Goal: Browse casually

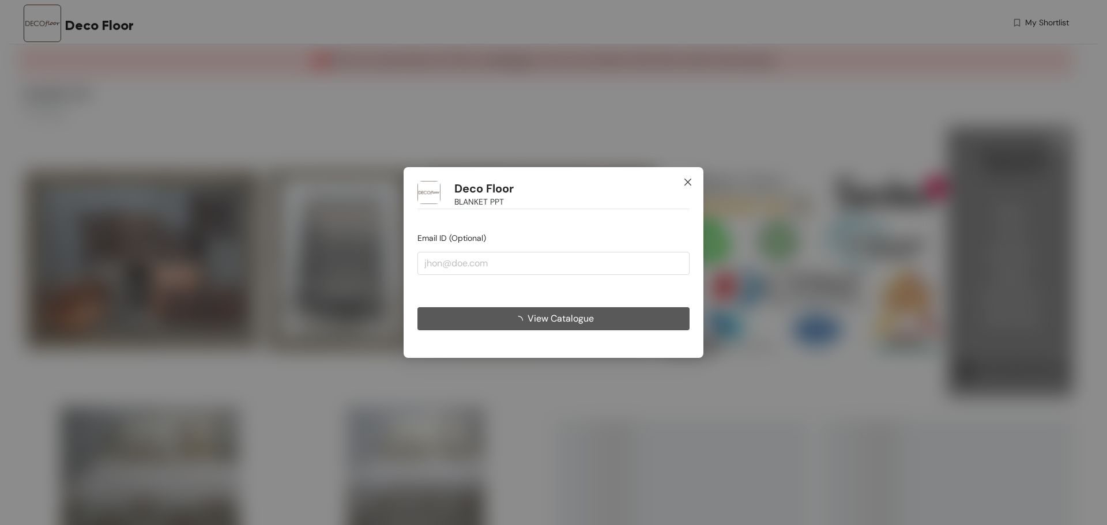
drag, startPoint x: 0, startPoint y: 0, endPoint x: 690, endPoint y: 186, distance: 714.7
click at [686, 180] on icon "close" at bounding box center [687, 182] width 9 height 9
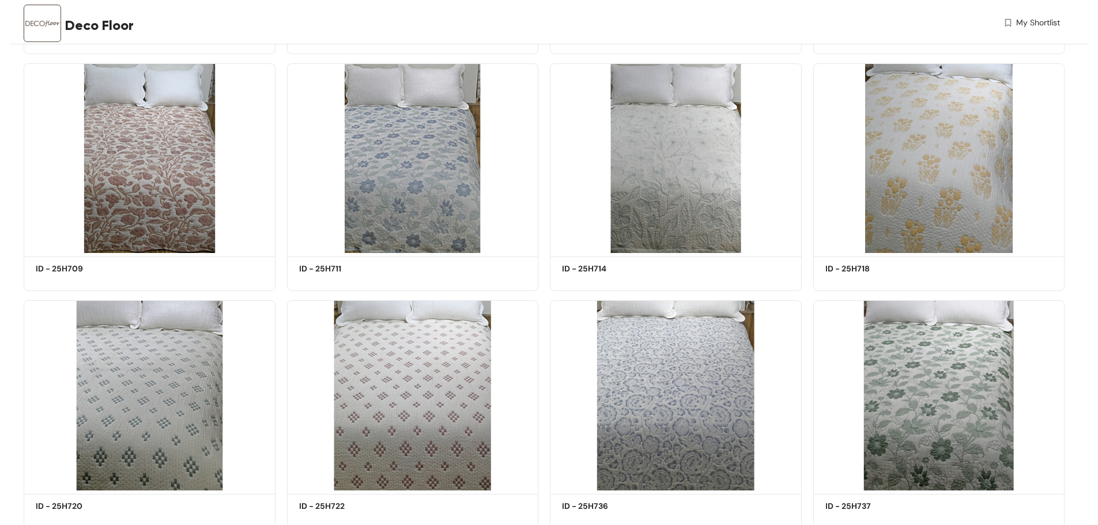
scroll to position [586, 0]
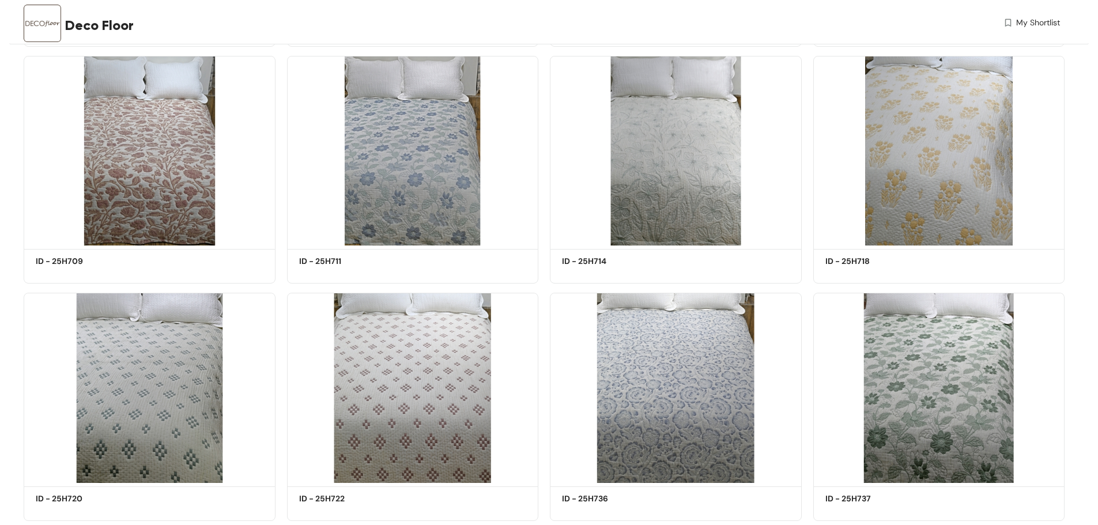
drag, startPoint x: 1102, startPoint y: 136, endPoint x: 1098, endPoint y: 350, distance: 214.0
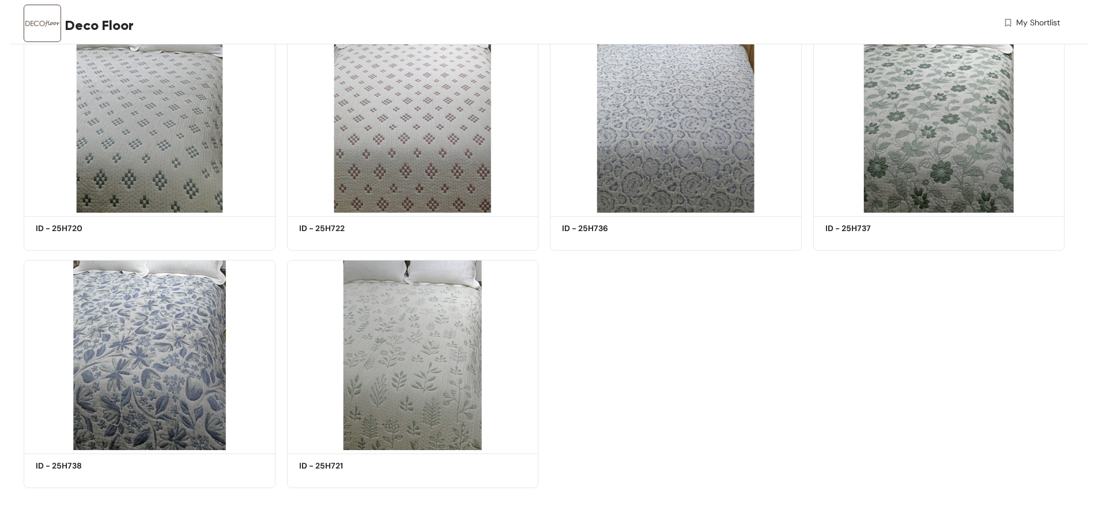
scroll to position [0, 0]
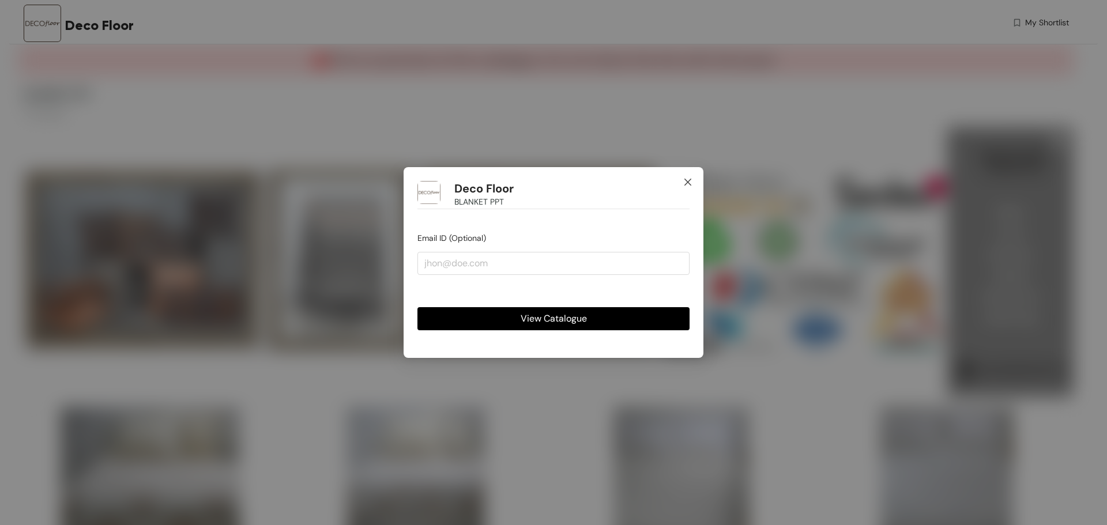
click at [689, 176] on span "Close" at bounding box center [687, 182] width 31 height 31
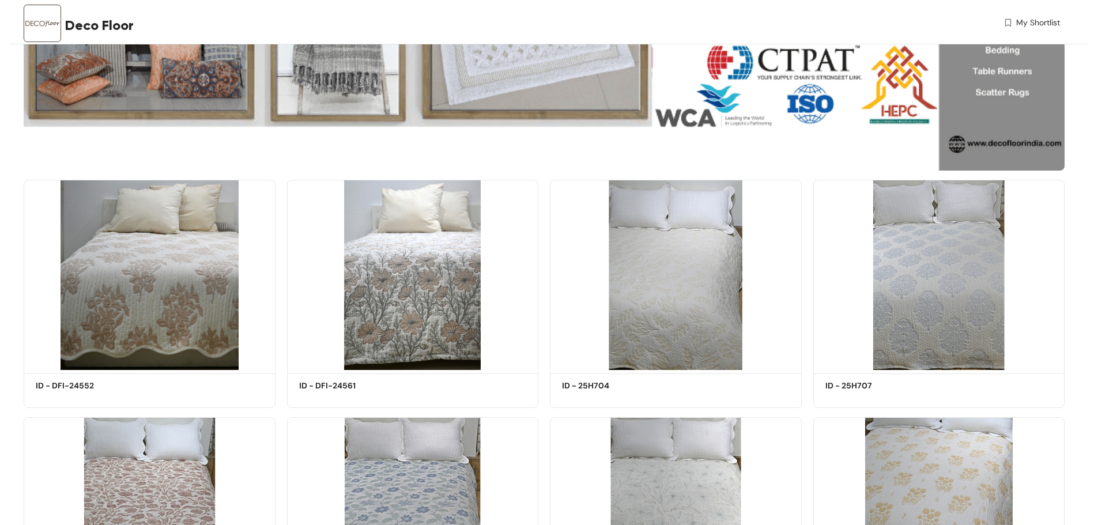
scroll to position [223, 0]
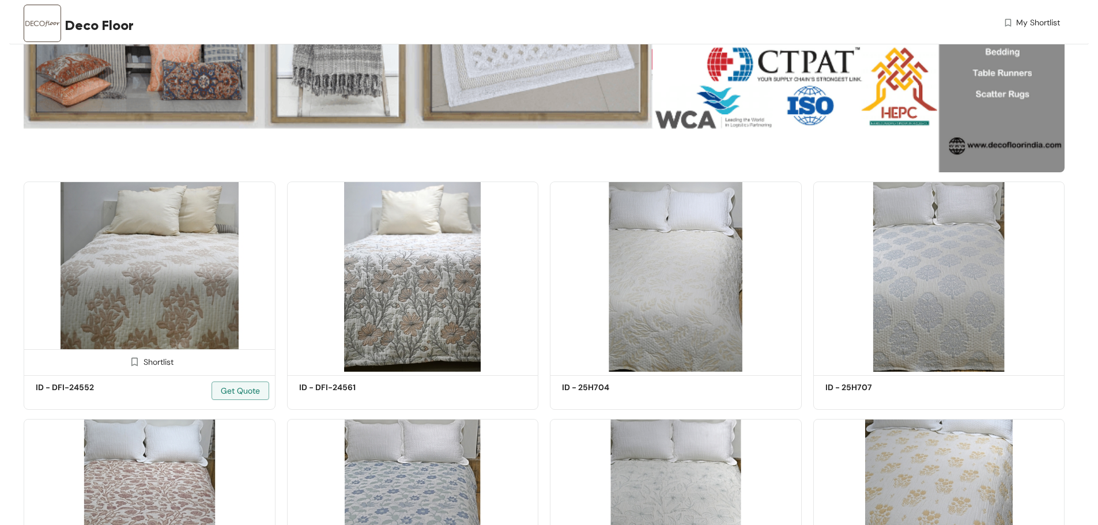
click at [211, 239] on img at bounding box center [150, 277] width 252 height 190
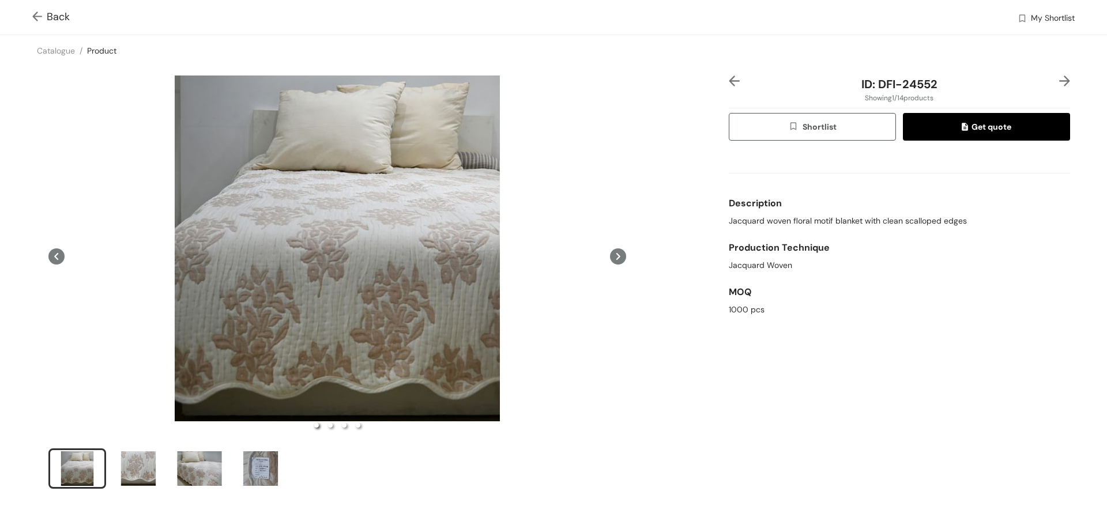
click at [39, 16] on img at bounding box center [39, 18] width 14 height 12
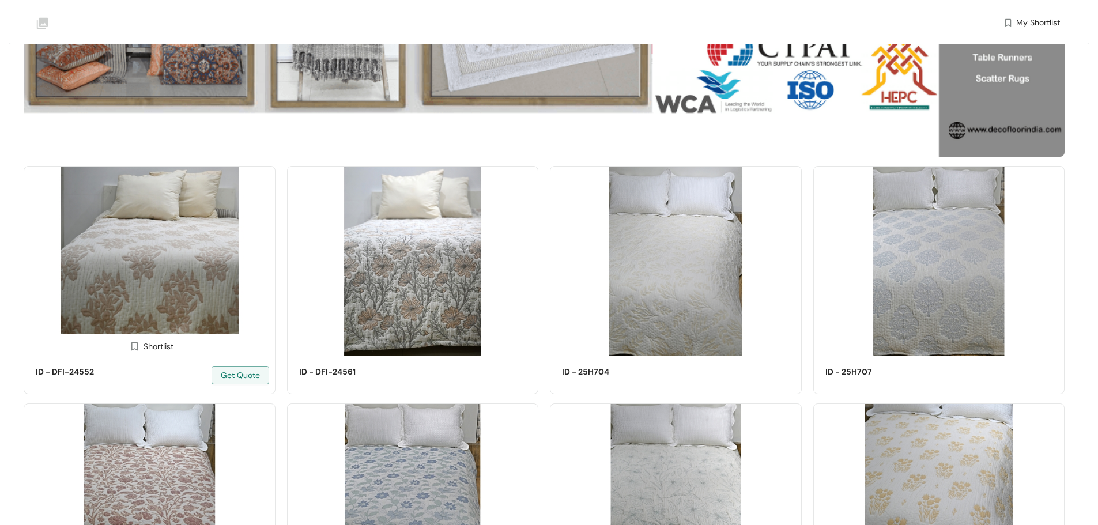
scroll to position [238, 0]
